Goal: Download file/media

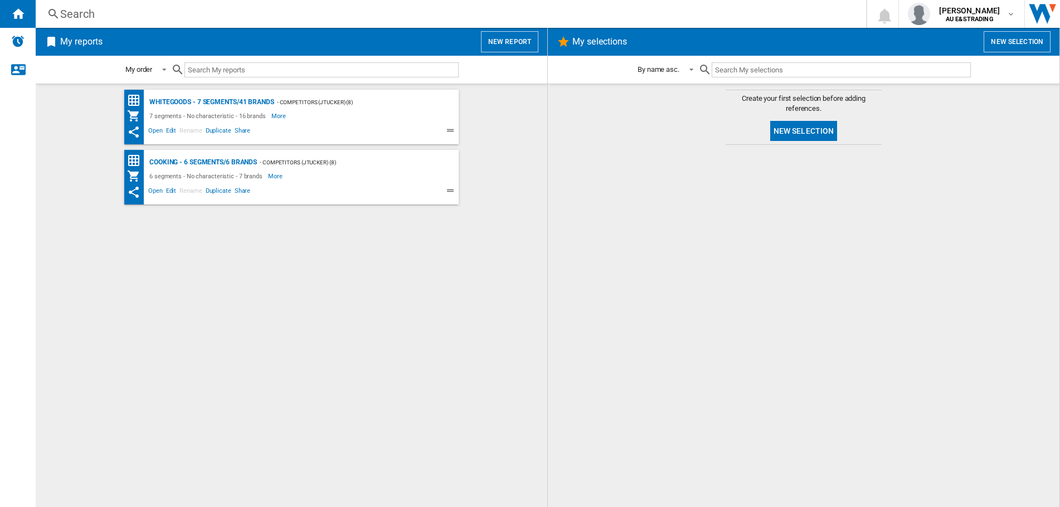
drag, startPoint x: 153, startPoint y: 190, endPoint x: 333, endPoint y: 232, distance: 184.7
click at [361, 236] on div "WHITEGOODS - 7 segments/41 brands - Competitors (jtucker) (8) 7 segments - No c…" at bounding box center [291, 296] width 489 height 412
click at [154, 190] on span "Open" at bounding box center [156, 192] width 18 height 13
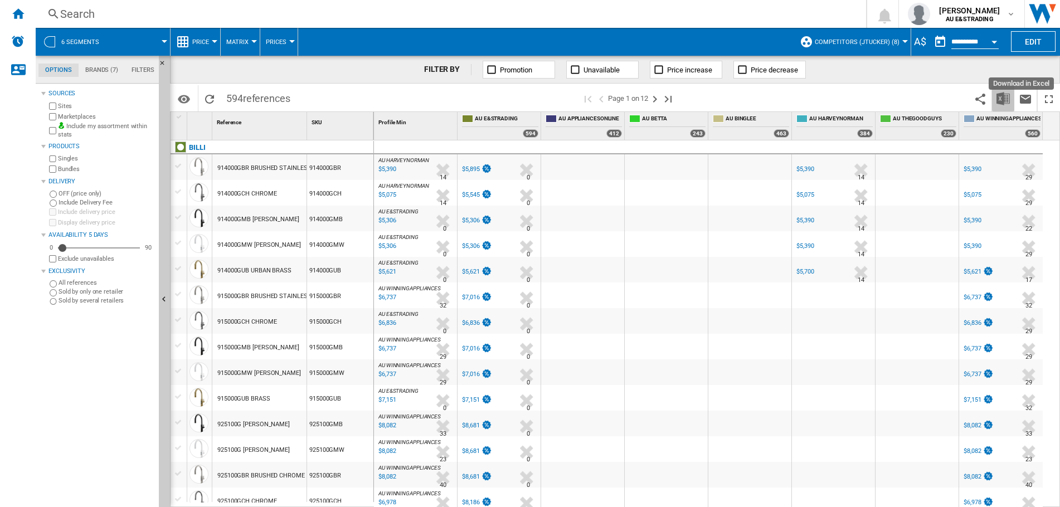
click at [1002, 99] on img "Download in Excel" at bounding box center [1002, 98] width 13 height 13
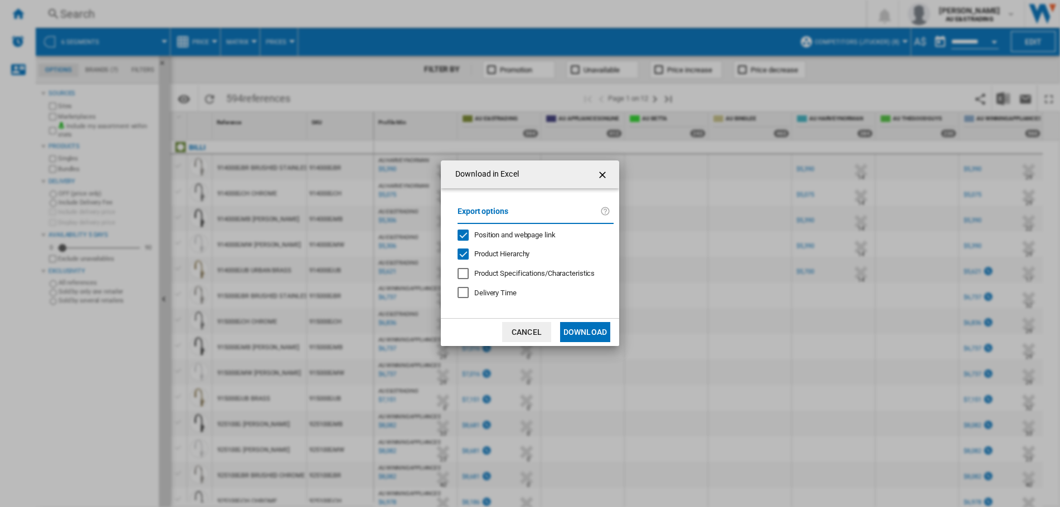
click at [463, 237] on div "Position and webpage link" at bounding box center [462, 235] width 11 height 11
click at [582, 333] on button "Download" at bounding box center [585, 332] width 50 height 20
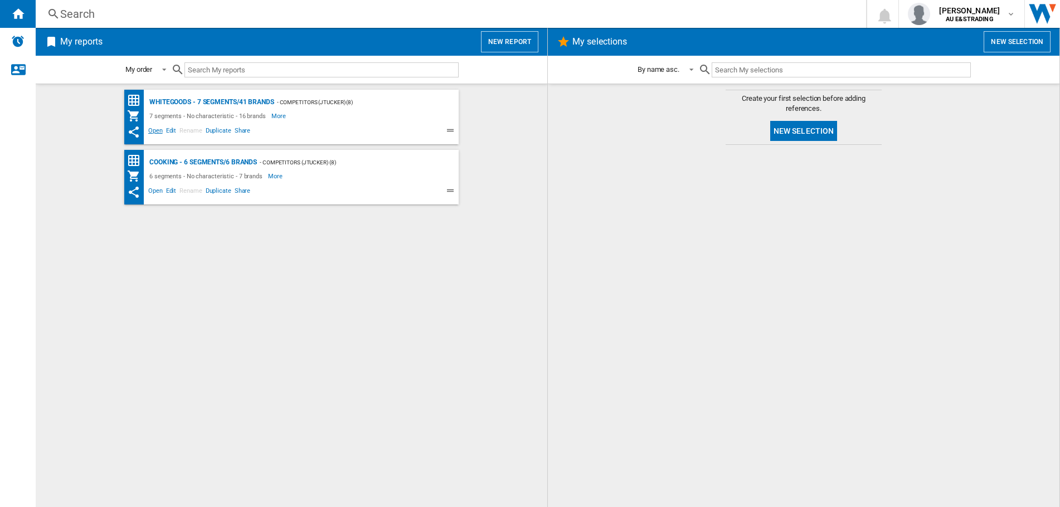
click at [154, 130] on span "Open" at bounding box center [156, 131] width 18 height 13
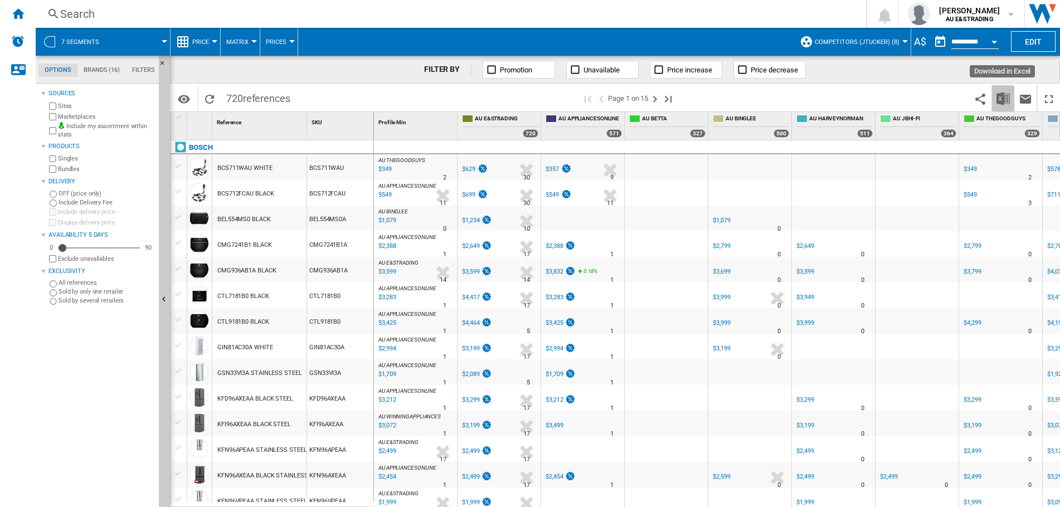
click at [1003, 99] on img "Download in Excel" at bounding box center [1002, 98] width 13 height 13
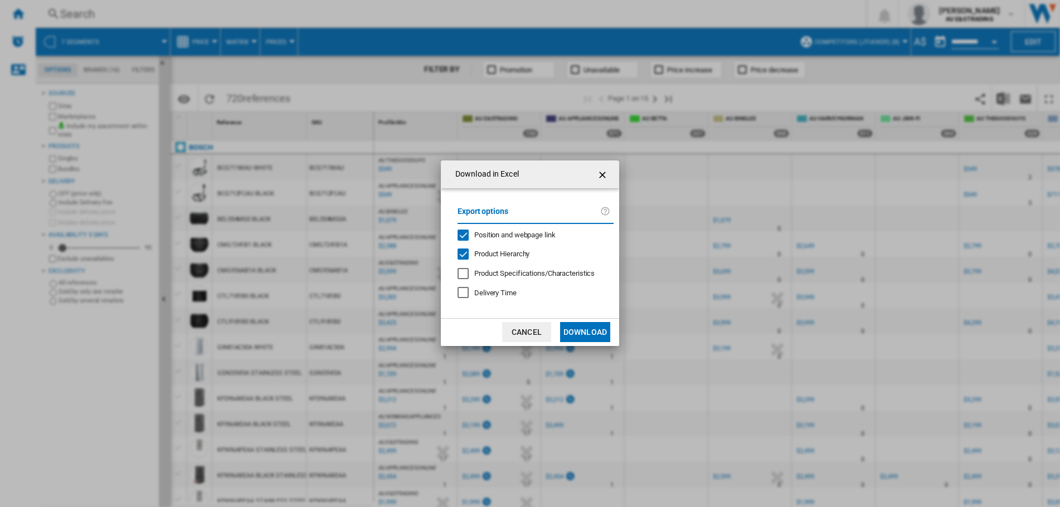
click at [464, 233] on div "Position and webpage link" at bounding box center [462, 235] width 11 height 11
click at [585, 333] on button "Download" at bounding box center [585, 332] width 50 height 20
